Goal: Task Accomplishment & Management: Manage account settings

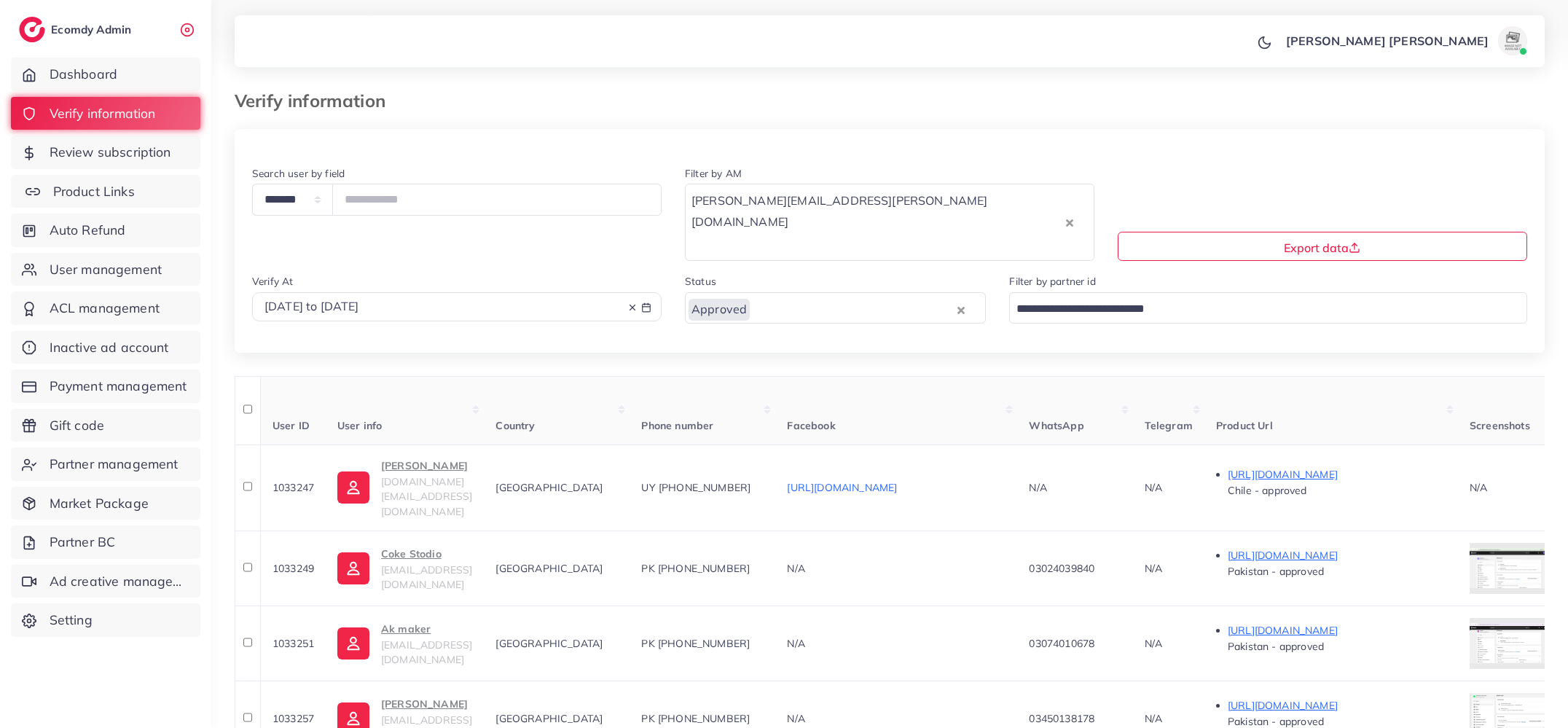
scroll to position [780, 0]
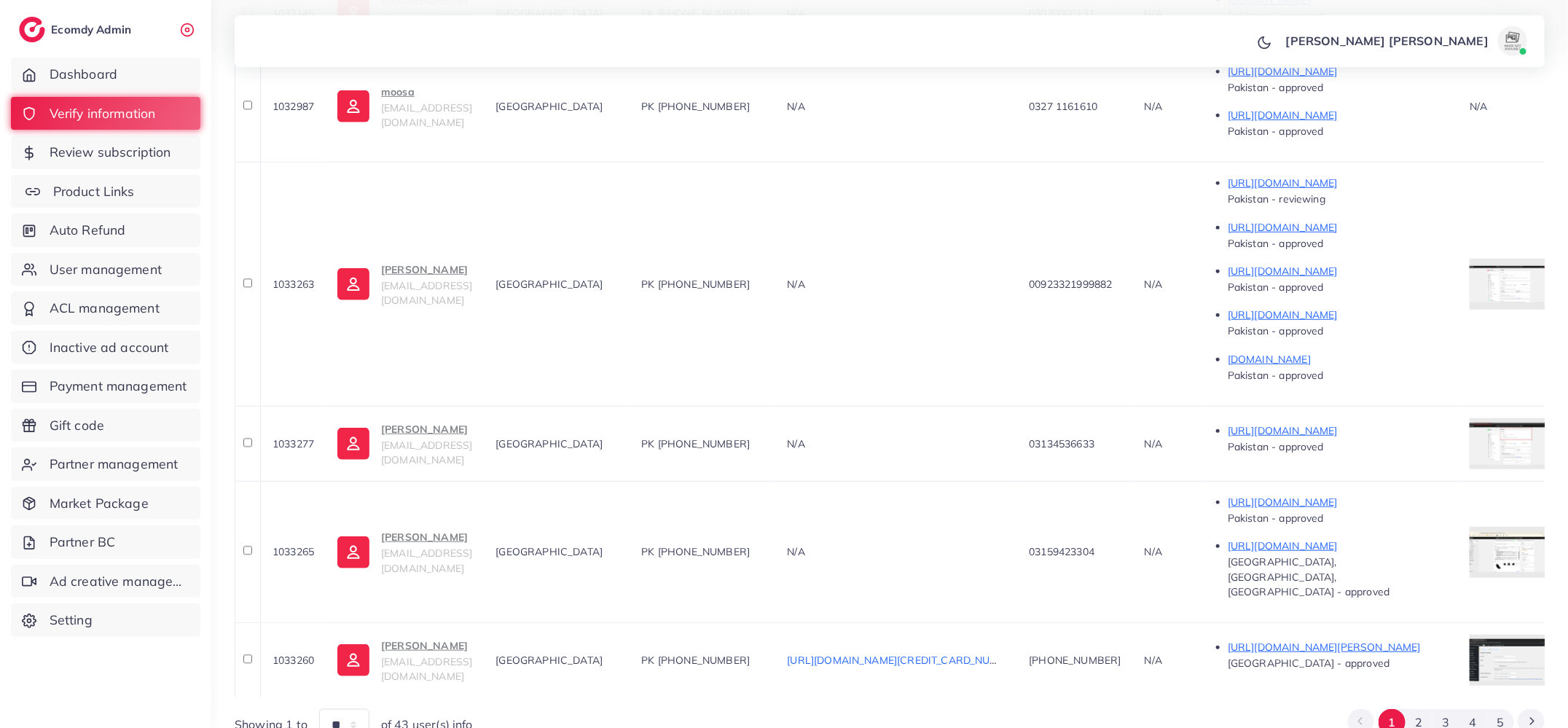
click at [115, 185] on span "Product Links" at bounding box center [93, 191] width 82 height 19
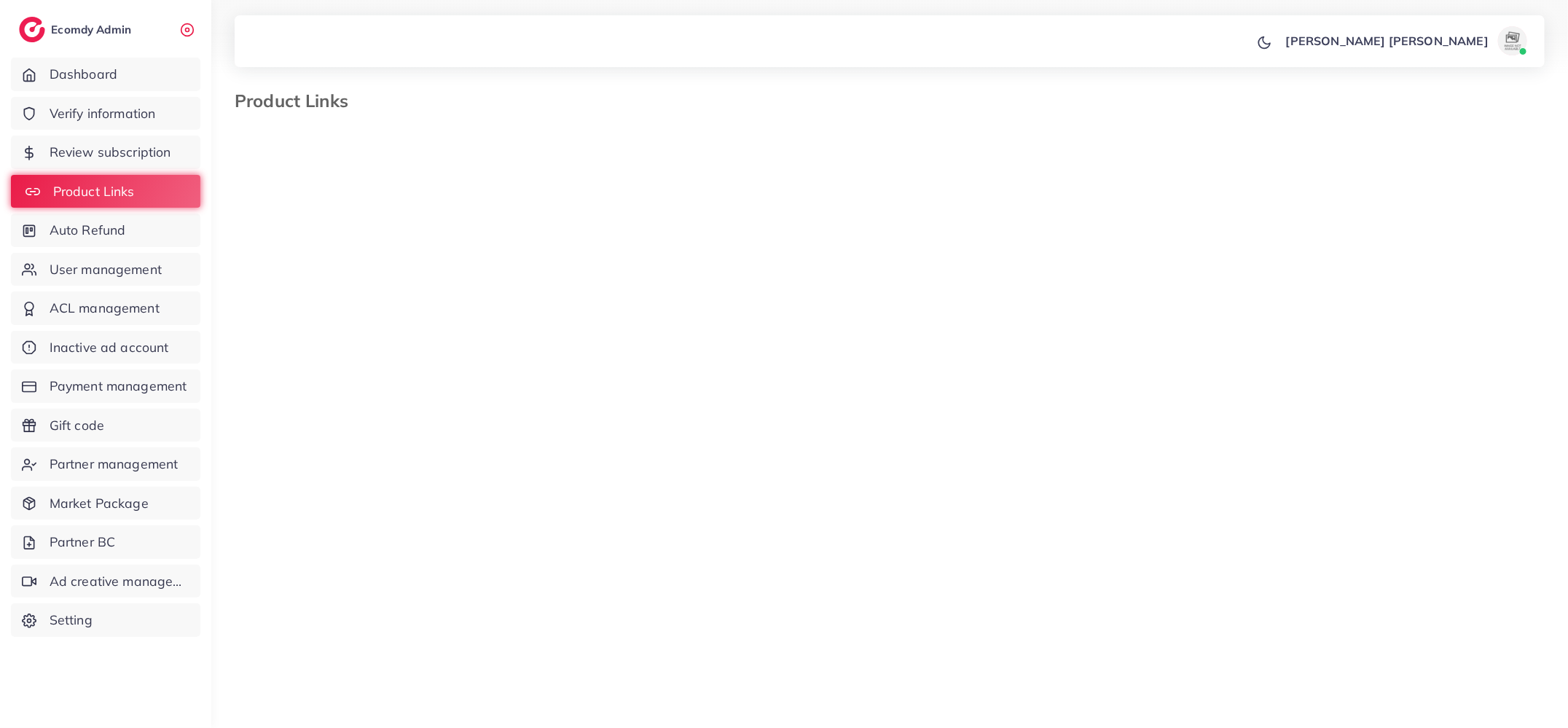
select select "*********"
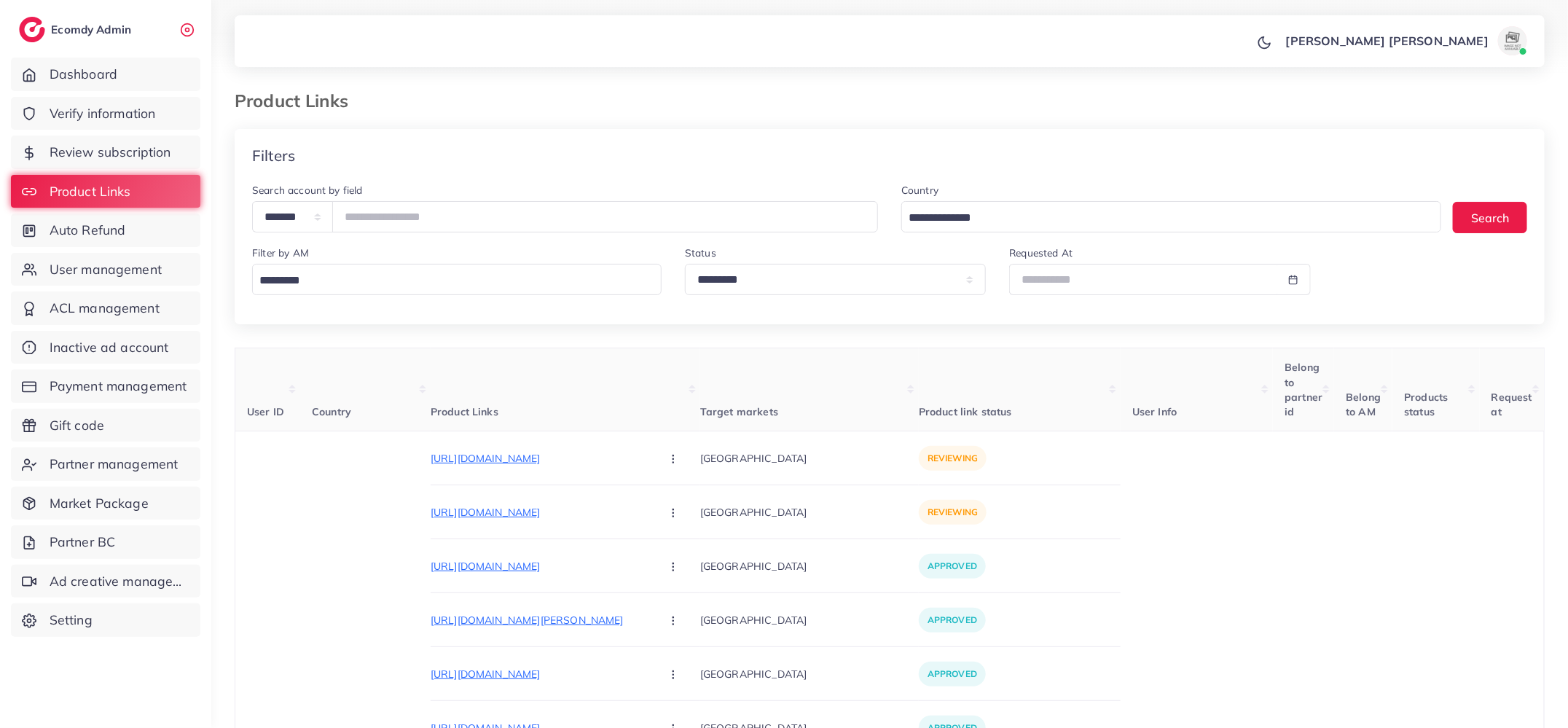
click at [518, 288] on input "Search for option" at bounding box center [453, 281] width 399 height 23
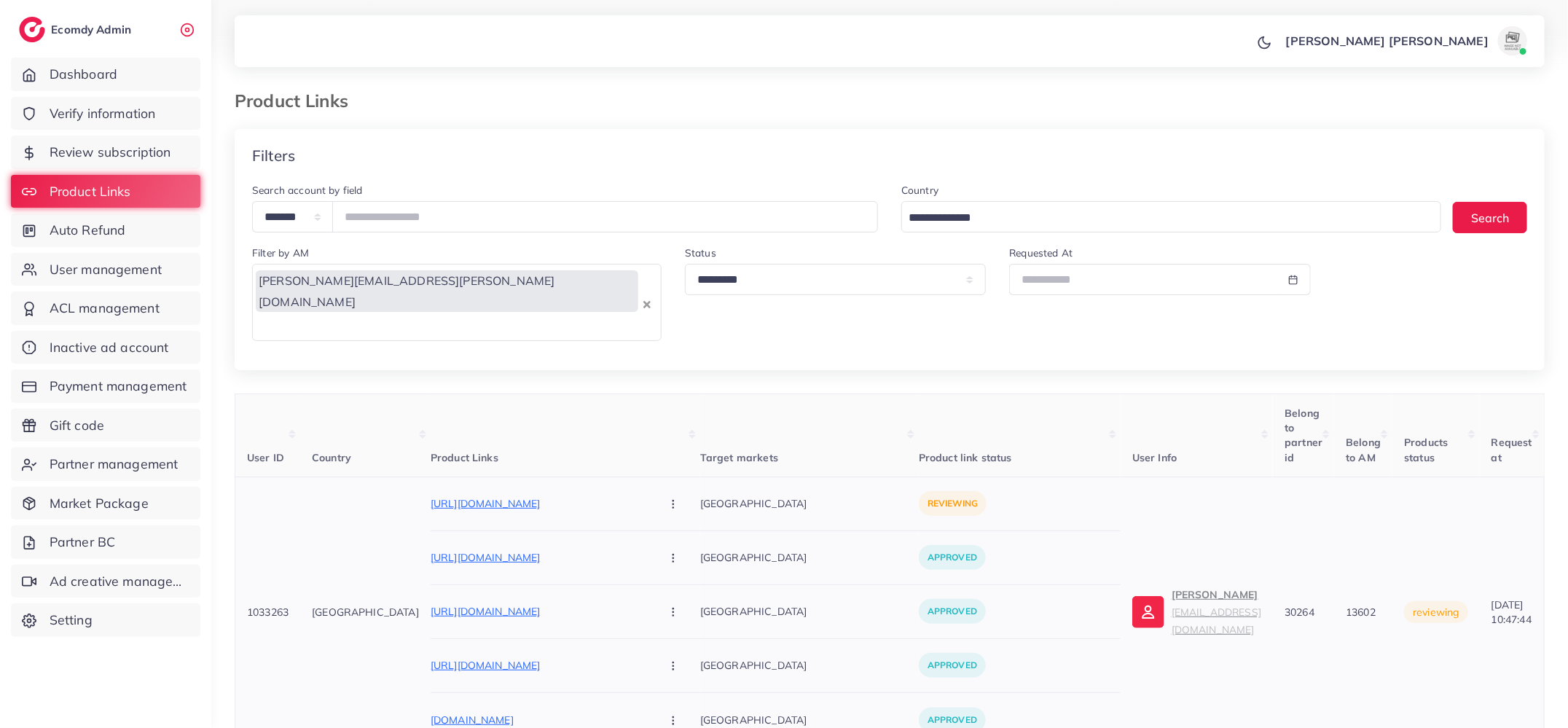
scroll to position [92, 0]
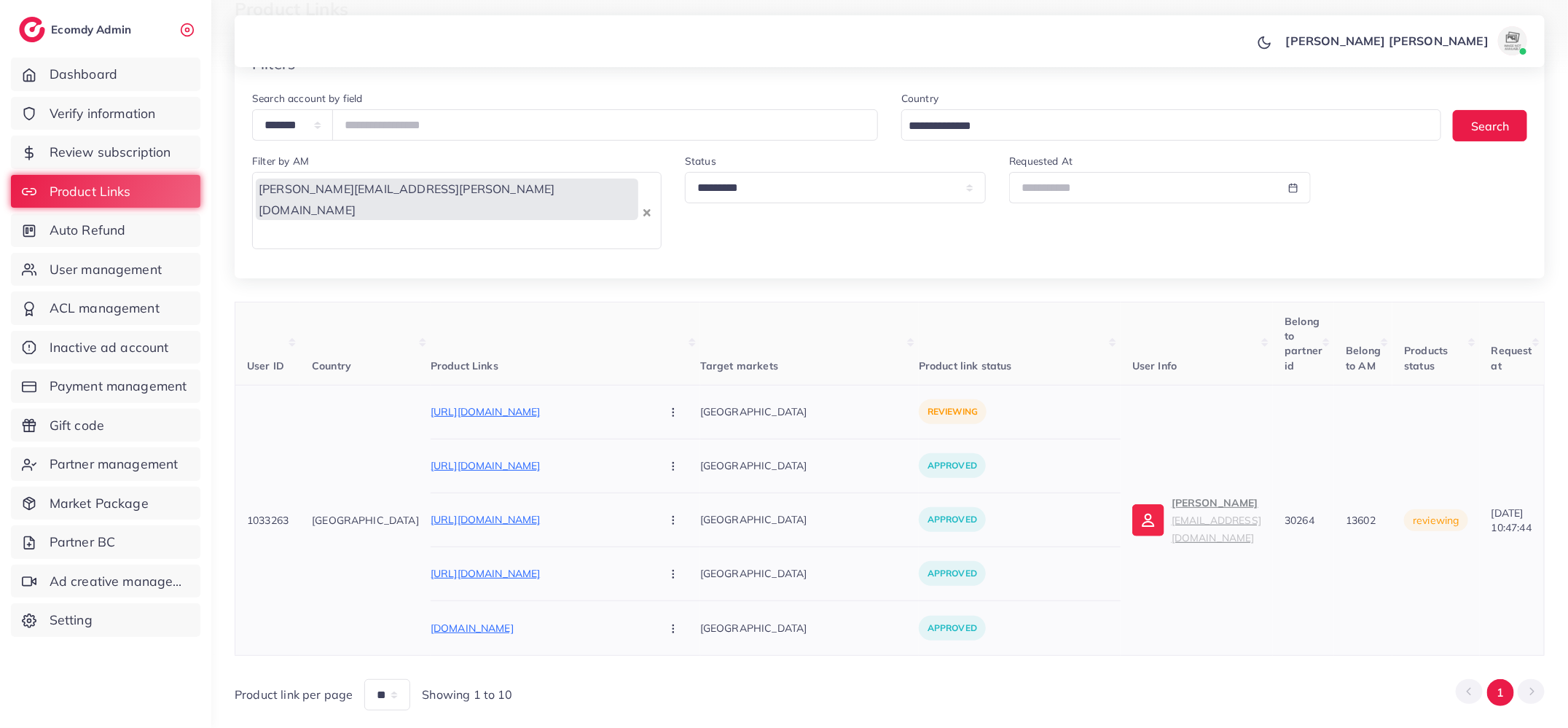
click at [1171, 494] on p "Naeema Hamid stylenaeema@gmail.com" at bounding box center [1216, 520] width 90 height 53
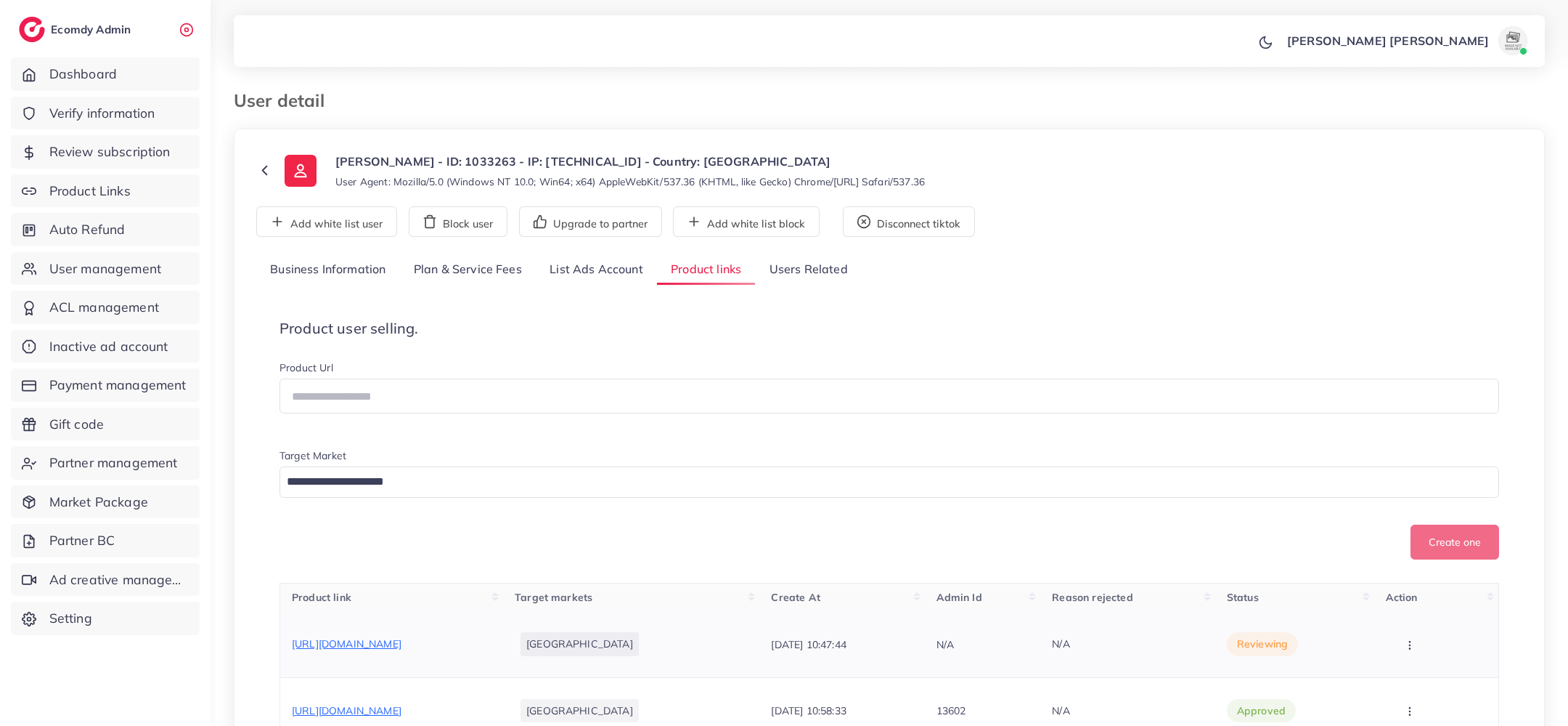
click at [1412, 643] on button "button" at bounding box center [1412, 644] width 51 height 33
click at [1408, 618] on link "Approve" at bounding box center [1428, 605] width 114 height 32
